Goal: Task Accomplishment & Management: Manage account settings

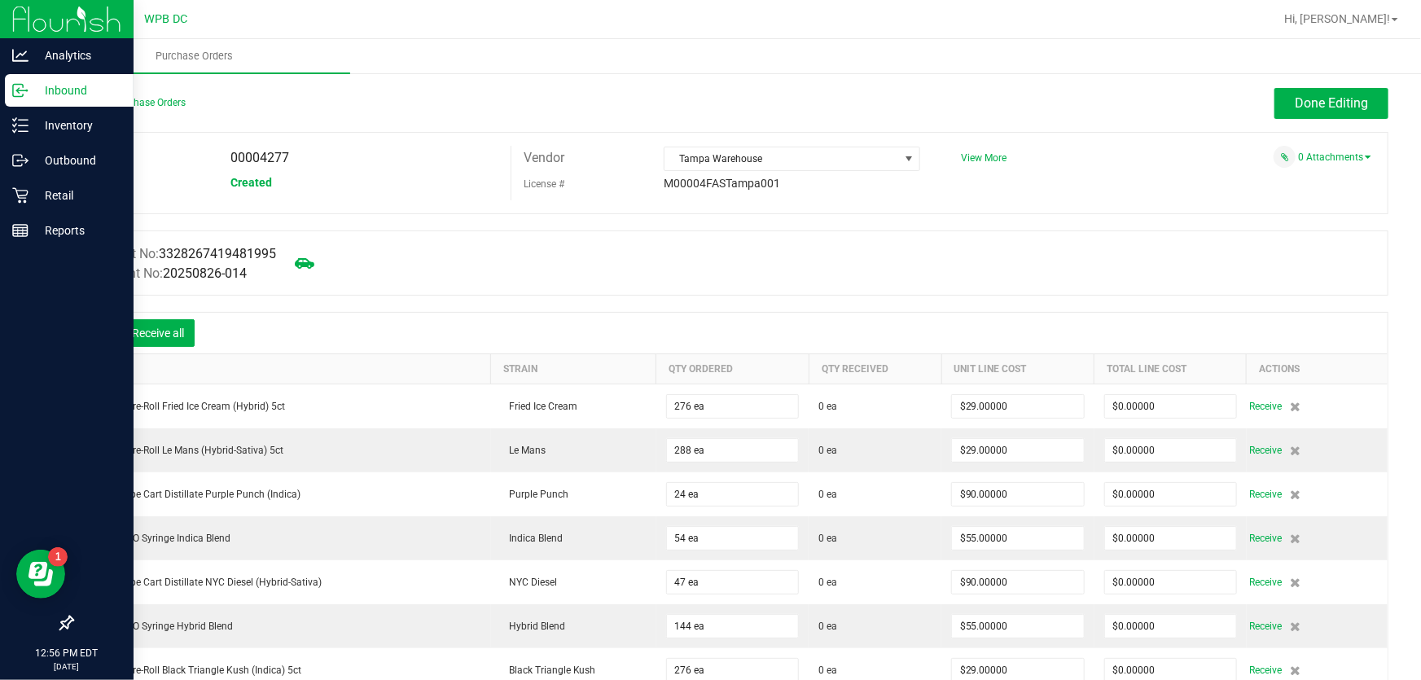
click at [72, 93] on p "Inbound" at bounding box center [78, 91] width 98 height 20
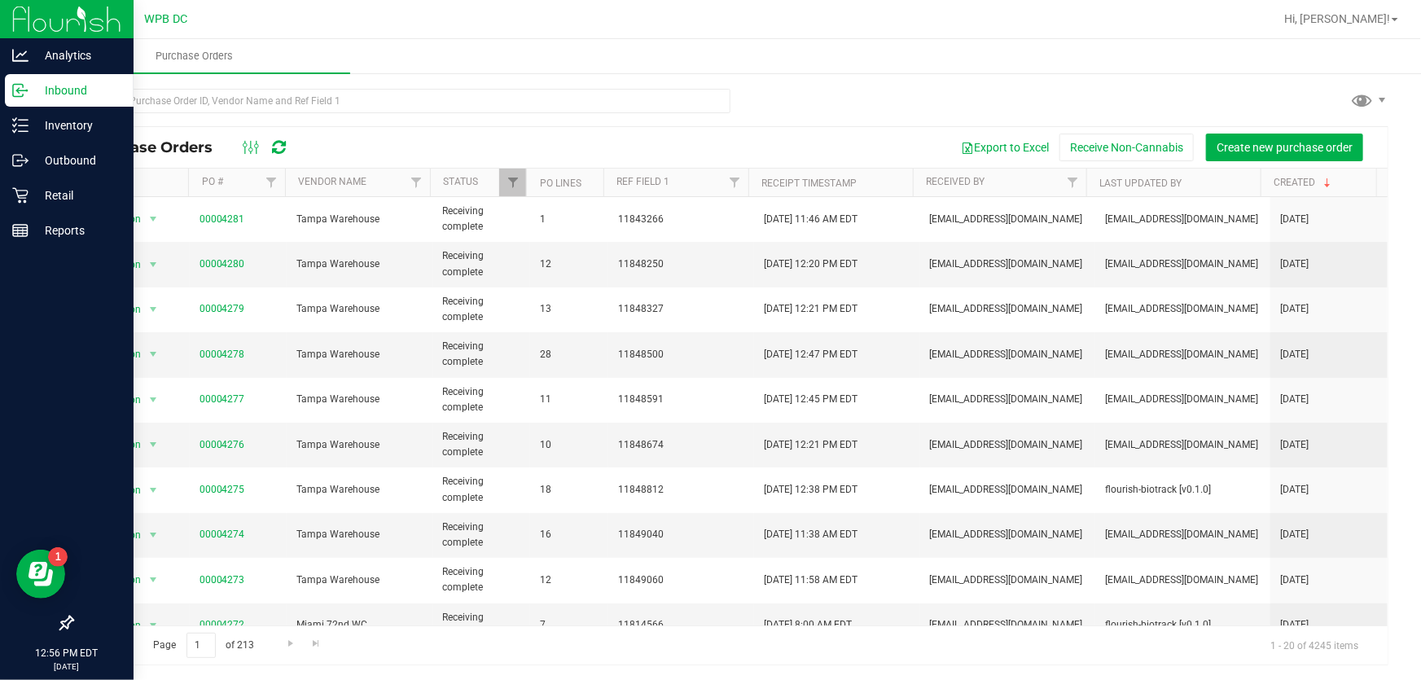
click at [273, 146] on icon at bounding box center [279, 147] width 14 height 16
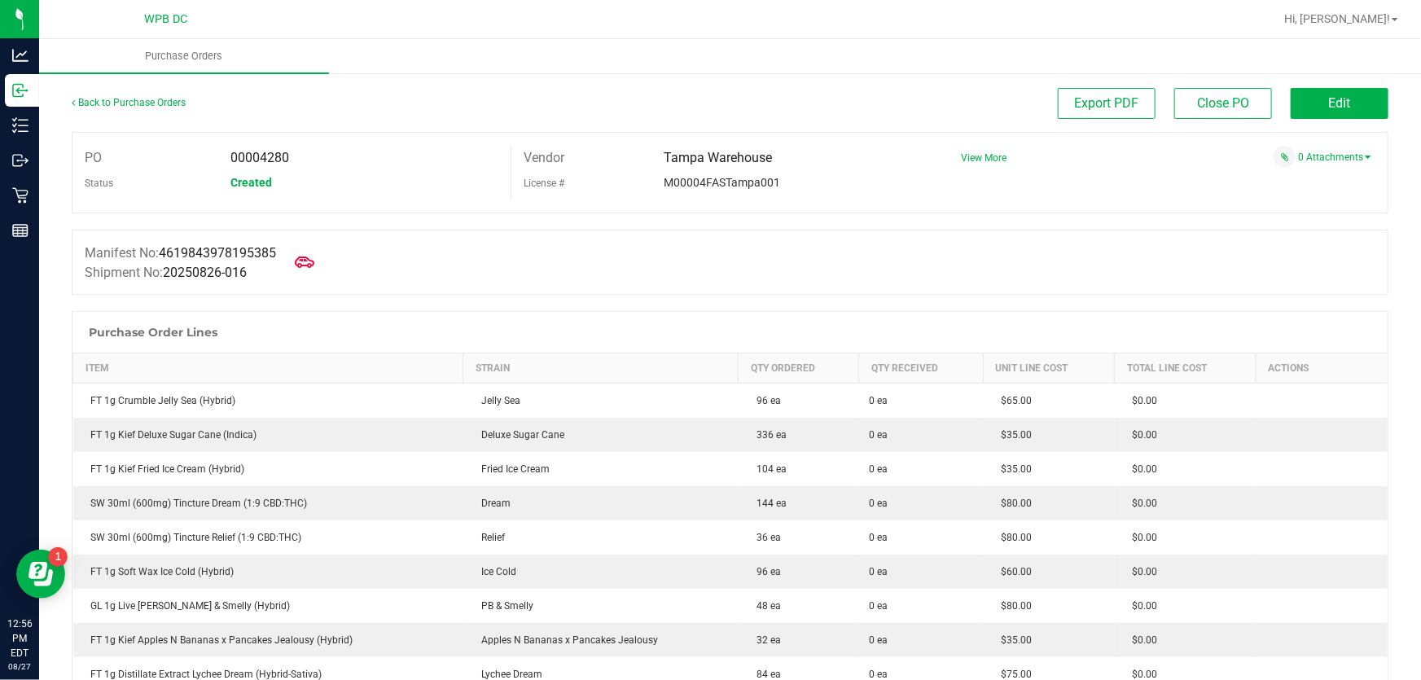
scroll to position [222, 0]
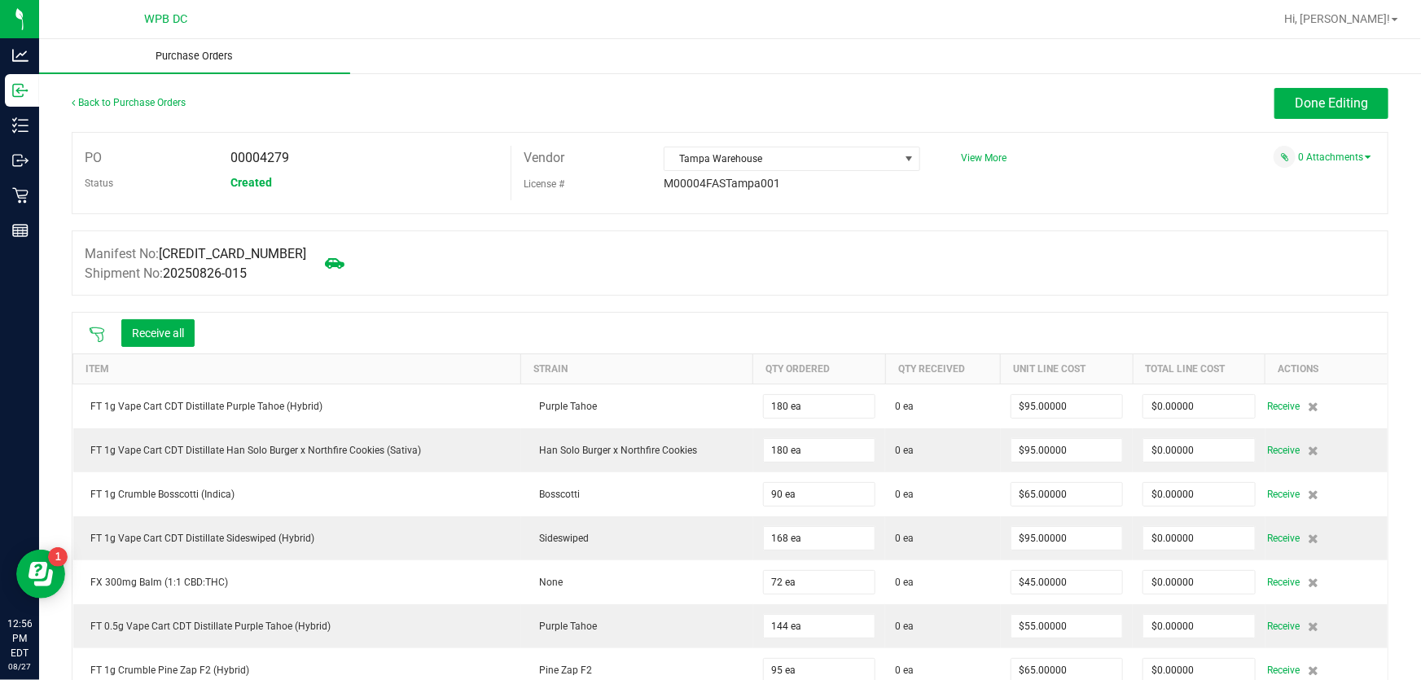
scroll to position [222, 0]
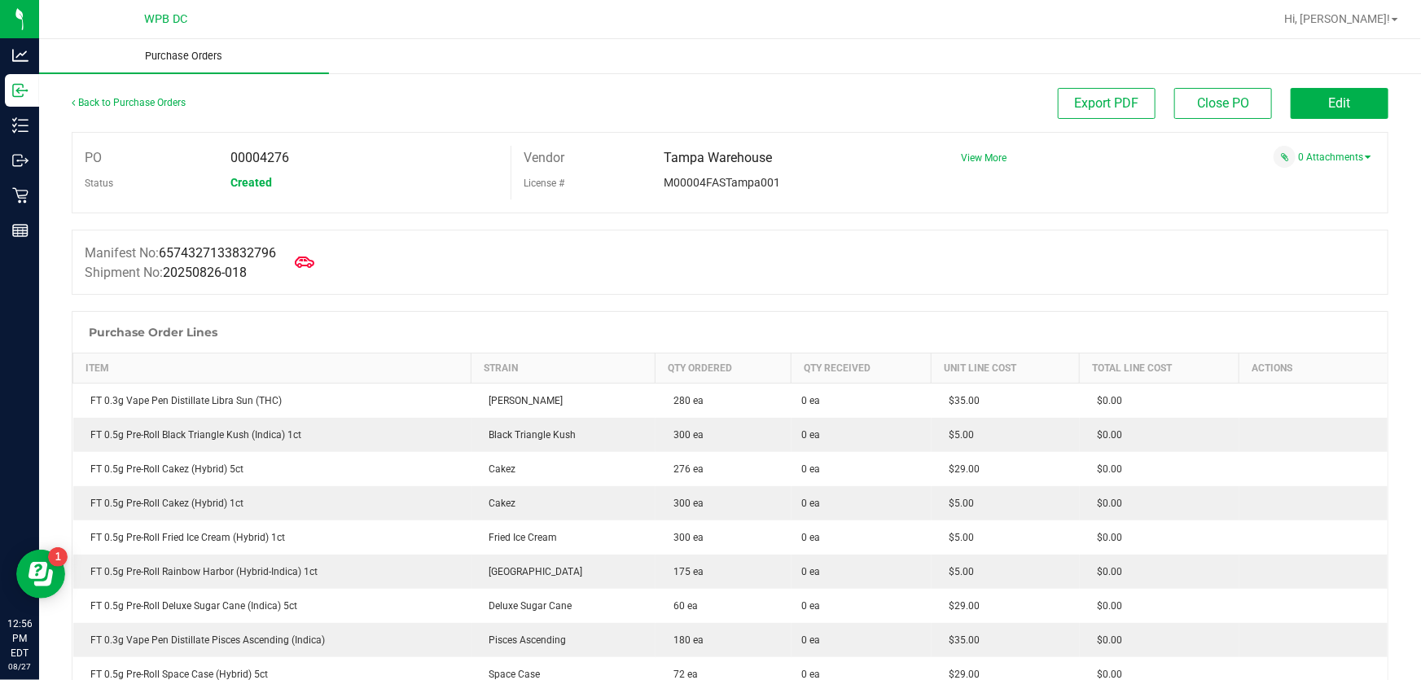
scroll to position [73, 0]
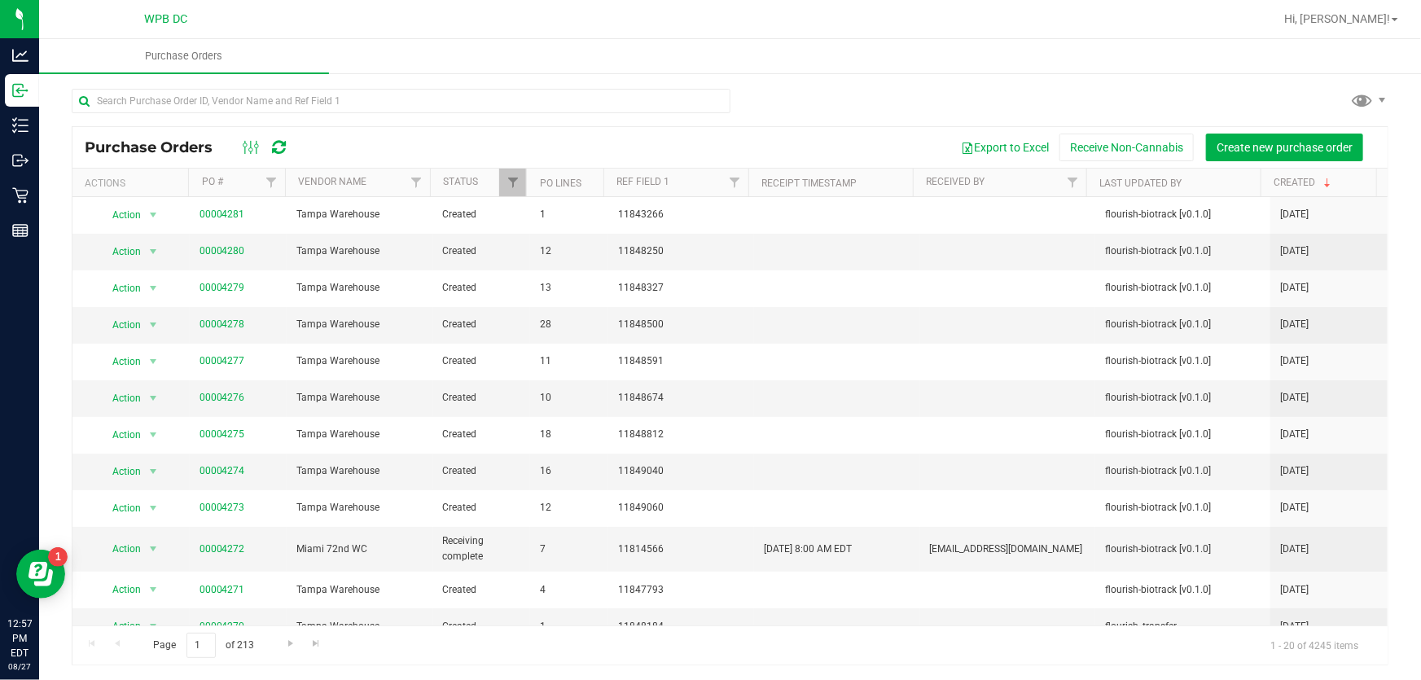
click at [282, 141] on icon at bounding box center [279, 147] width 14 height 16
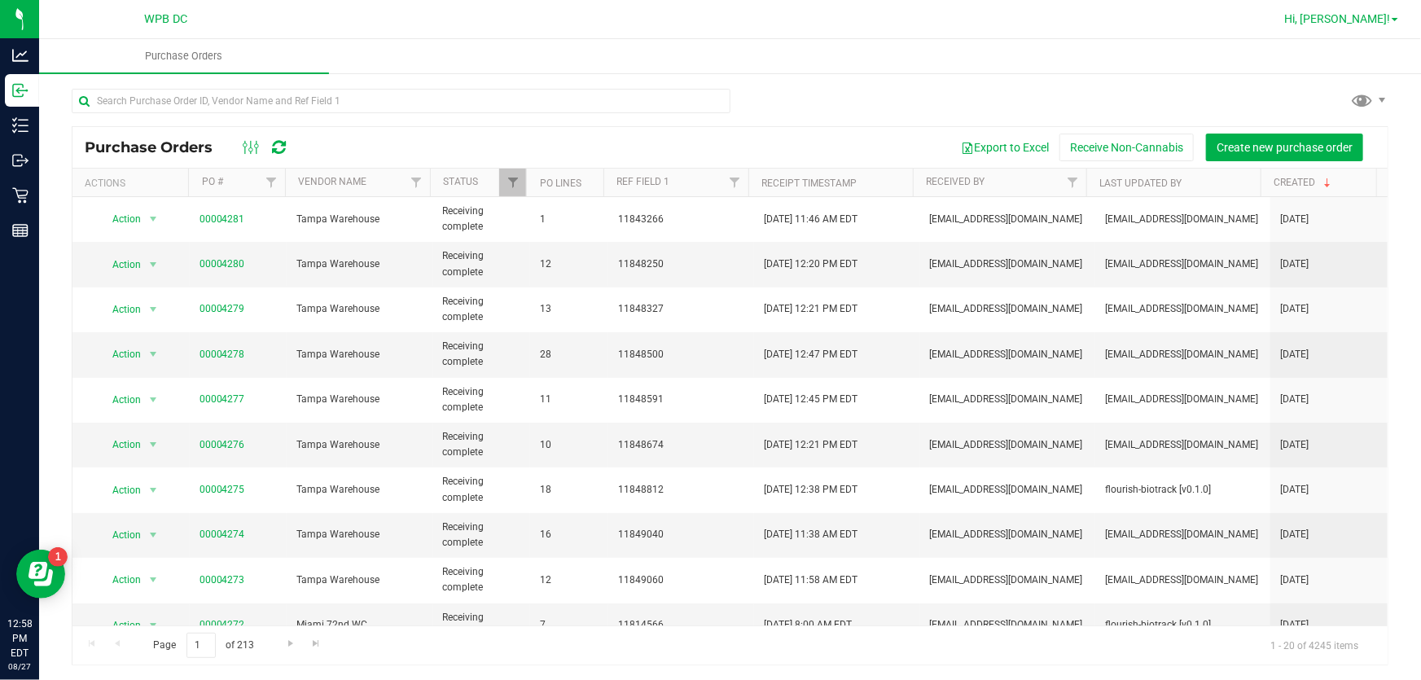
click at [1351, 23] on span "Hi, [PERSON_NAME]!" at bounding box center [1338, 18] width 106 height 13
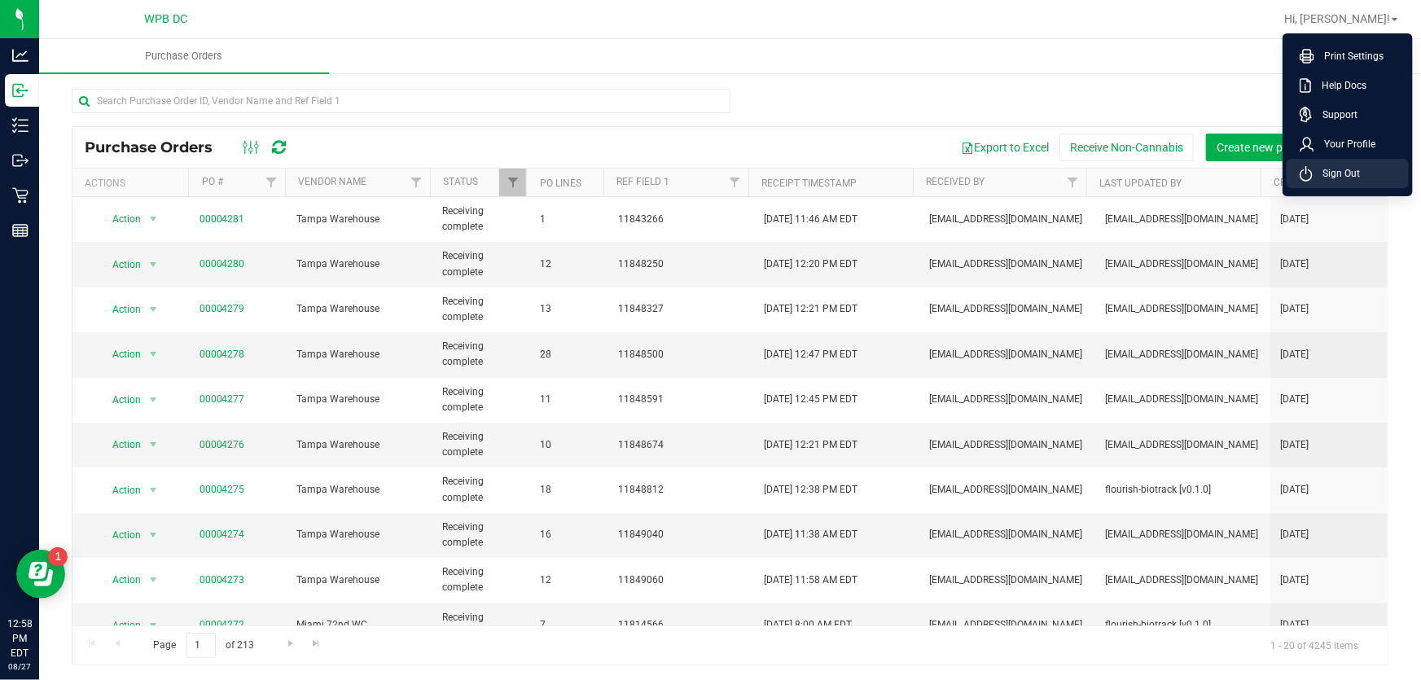
click at [1339, 178] on span "Sign Out" at bounding box center [1336, 173] width 47 height 16
